Goal: Navigation & Orientation: Go to known website

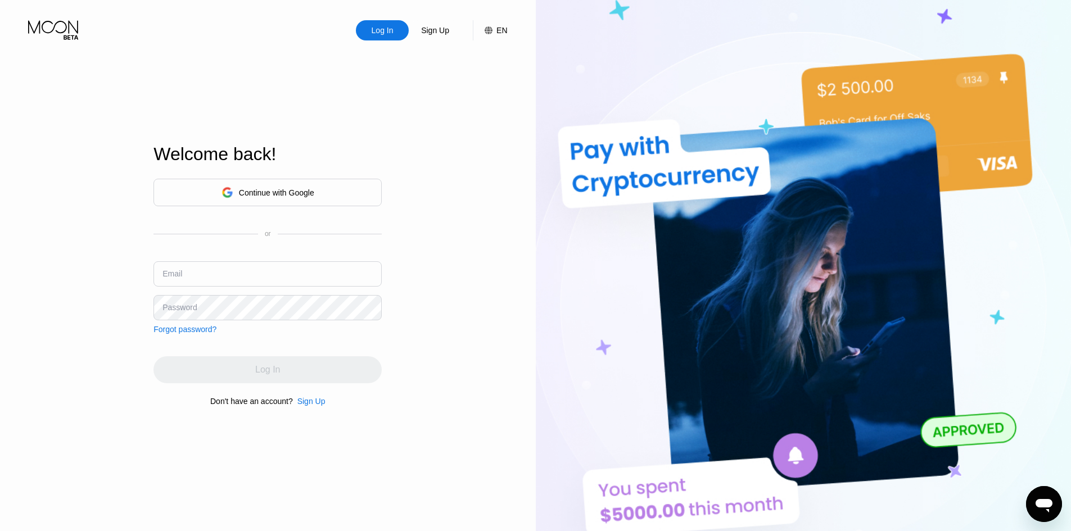
click at [327, 189] on div "Continue with Google" at bounding box center [267, 193] width 228 height 28
